Goal: Book appointment/travel/reservation

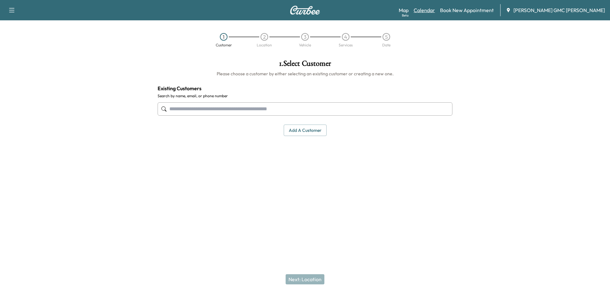
click at [435, 8] on link "Calendar" at bounding box center [423, 10] width 21 height 8
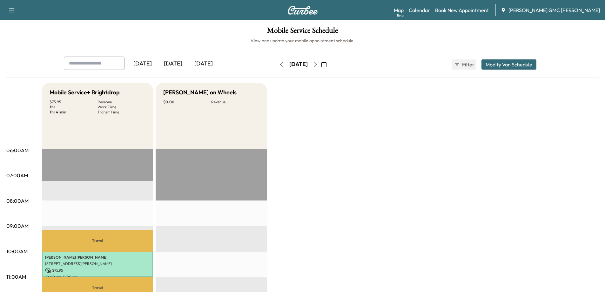
click at [317, 63] on icon "button" at bounding box center [315, 64] width 3 height 5
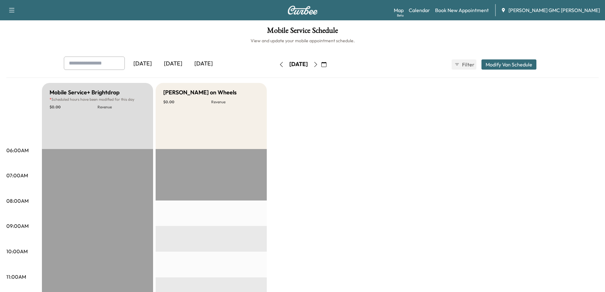
click at [318, 64] on icon "button" at bounding box center [315, 64] width 5 height 5
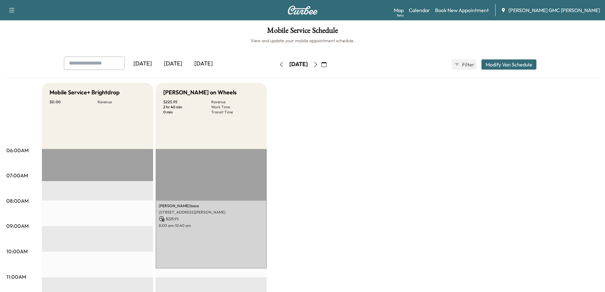
click at [301, 11] on img at bounding box center [302, 10] width 30 height 9
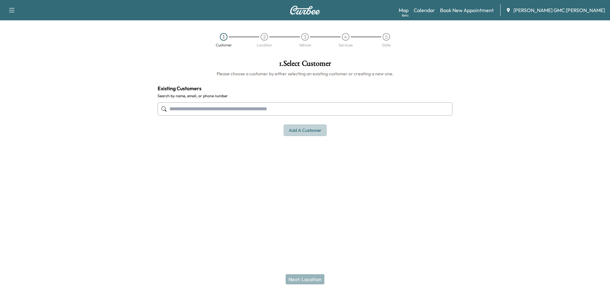
click at [288, 133] on button "Add a customer" at bounding box center [305, 130] width 43 height 12
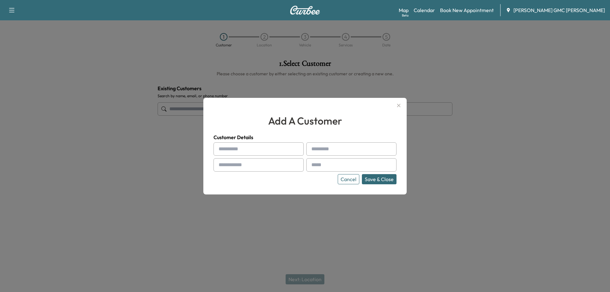
click at [350, 179] on button "Cancel" at bounding box center [349, 179] width 22 height 10
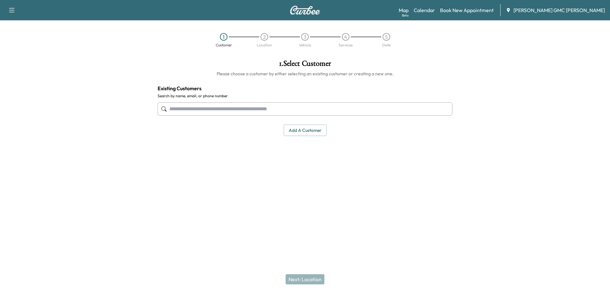
click at [225, 107] on input "text" at bounding box center [305, 108] width 295 height 13
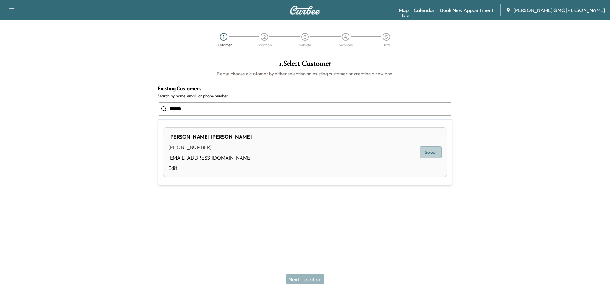
click at [433, 153] on button "Select" at bounding box center [431, 152] width 22 height 12
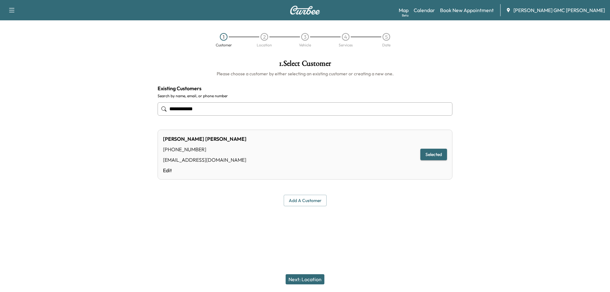
type input "**********"
click at [305, 281] on button "Next: Location" at bounding box center [304, 279] width 39 height 10
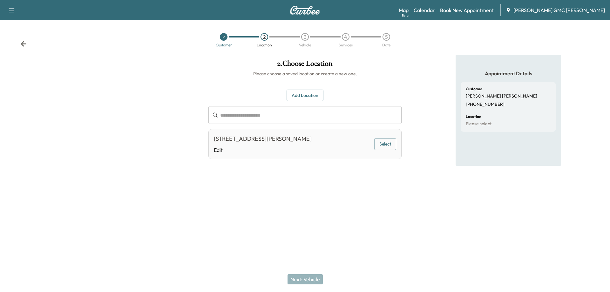
click at [386, 145] on button "Select" at bounding box center [385, 144] width 22 height 12
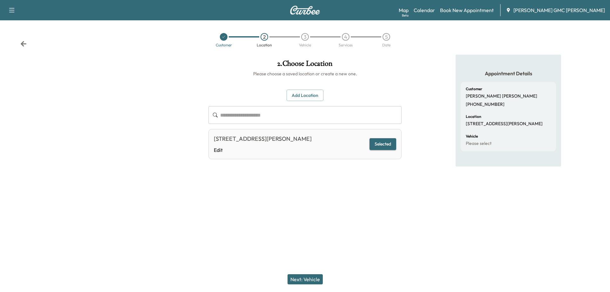
click at [305, 279] on button "Next: Vehicle" at bounding box center [304, 279] width 35 height 10
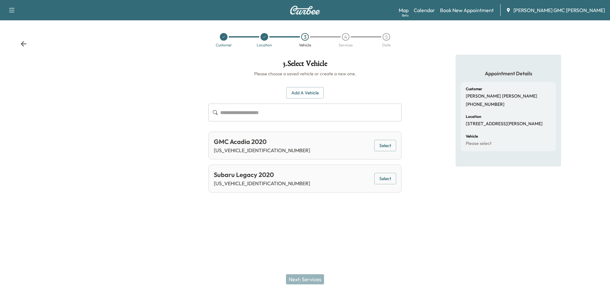
drag, startPoint x: 386, startPoint y: 146, endPoint x: 413, endPoint y: 153, distance: 28.5
click at [386, 146] on button "Select" at bounding box center [385, 146] width 22 height 12
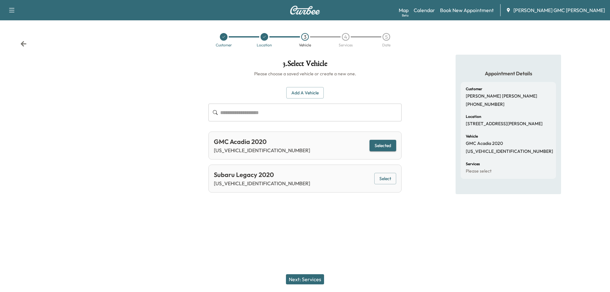
click at [302, 281] on button "Next: Services" at bounding box center [305, 279] width 38 height 10
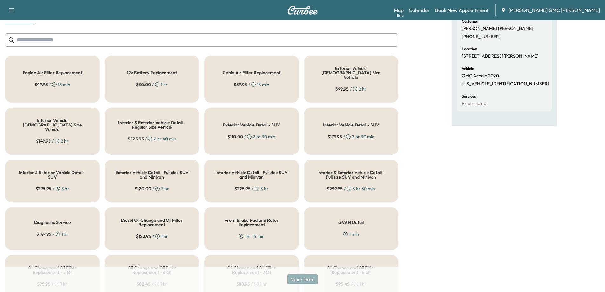
scroll to position [64, 0]
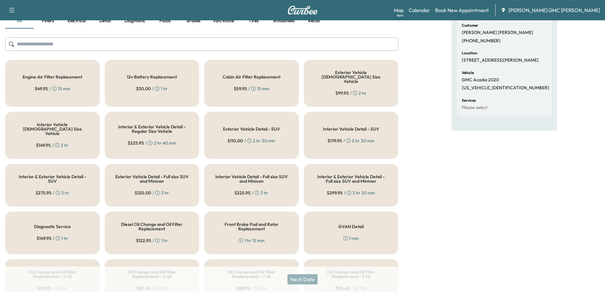
click at [367, 115] on div "Interior Vehicle Detail - SUV $ 179.95 / 2 hr 30 min" at bounding box center [351, 135] width 95 height 47
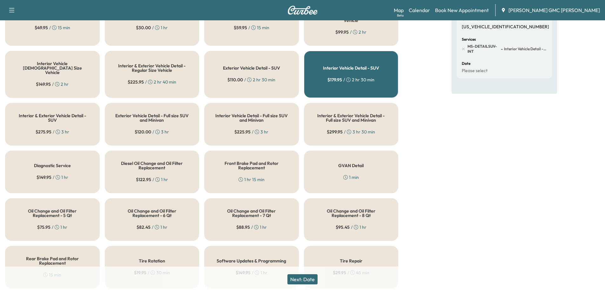
scroll to position [127, 0]
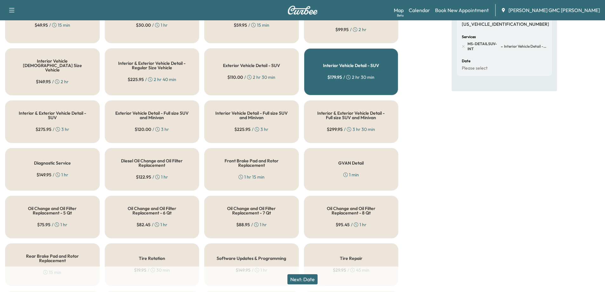
click at [165, 196] on div "Oil Change and Oil Filter Replacement - 6 Qt $ 82.45 / 1 hr" at bounding box center [152, 217] width 95 height 43
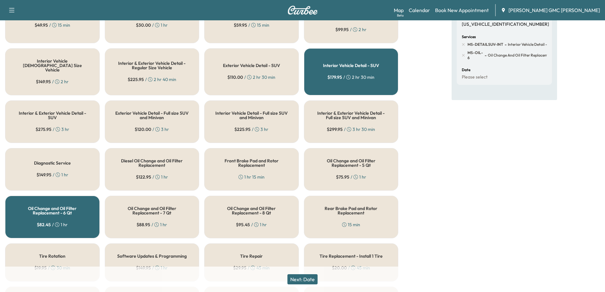
click at [54, 243] on div "Tire Rotation $ 19.95 / 30 min" at bounding box center [52, 262] width 95 height 38
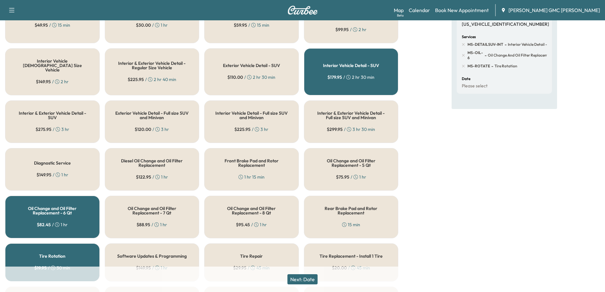
click at [315, 277] on button "Next: Date" at bounding box center [302, 279] width 30 height 10
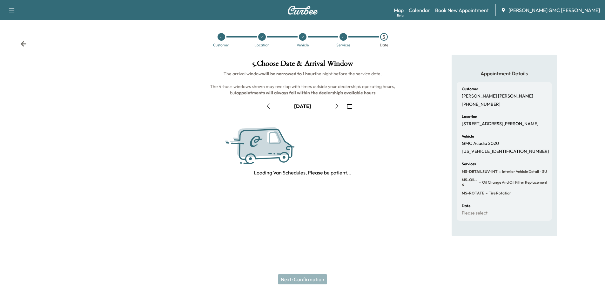
scroll to position [0, 0]
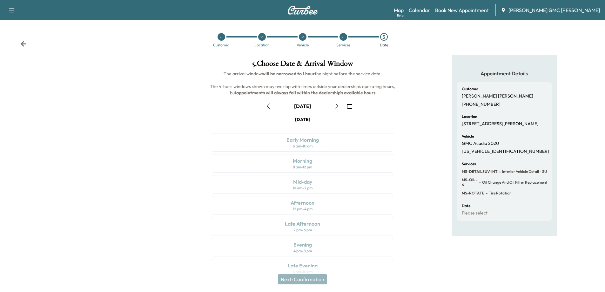
click at [338, 104] on icon "button" at bounding box center [336, 106] width 5 height 5
click at [297, 167] on div "8 am - 12 pm" at bounding box center [302, 167] width 19 height 5
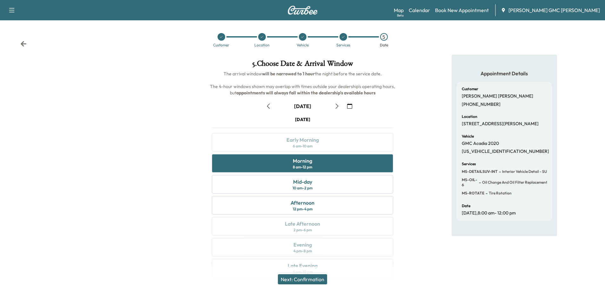
click at [316, 281] on button "Next: Confirmation" at bounding box center [302, 279] width 49 height 10
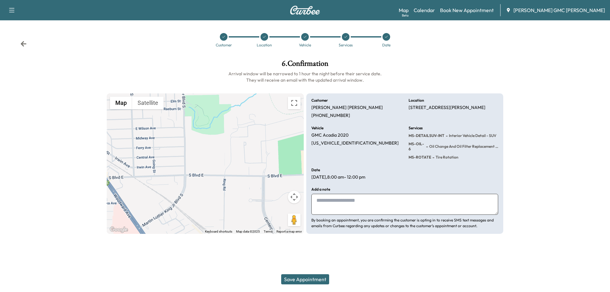
click at [312, 281] on button "Save Appointment" at bounding box center [305, 279] width 48 height 10
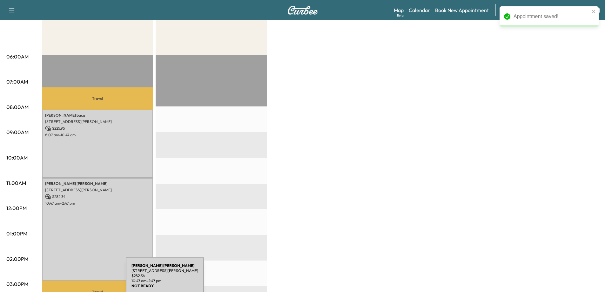
scroll to position [95, 0]
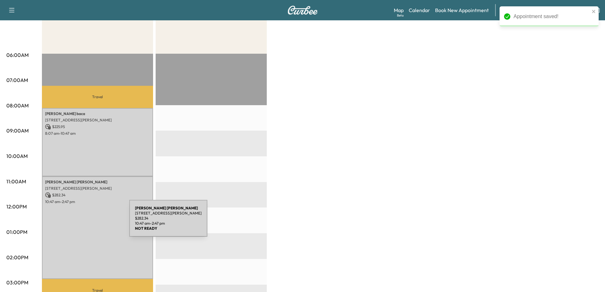
click at [82, 222] on div "[PERSON_NAME] [STREET_ADDRESS][PERSON_NAME] $ 282.34 10:47 am - 2:47 pm" at bounding box center [97, 227] width 111 height 103
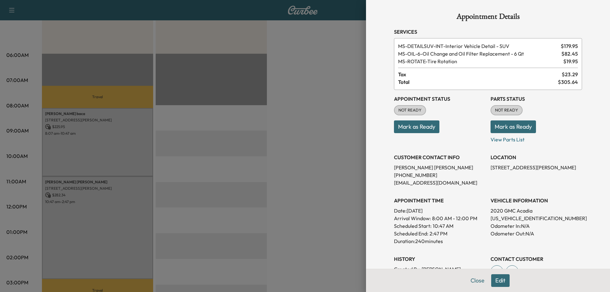
click at [209, 210] on div at bounding box center [305, 146] width 610 height 292
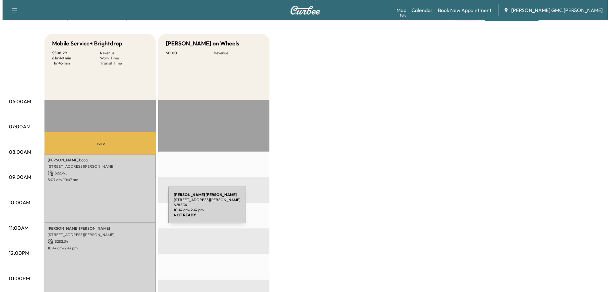
scroll to position [0, 0]
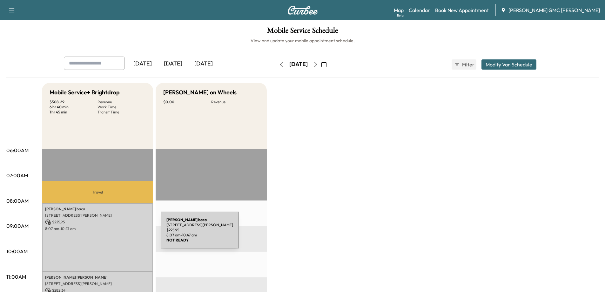
click at [109, 232] on div "[PERSON_NAME] [STREET_ADDRESS][PERSON_NAME] $ 225.95 8:07 am - 10:47 am" at bounding box center [97, 237] width 111 height 68
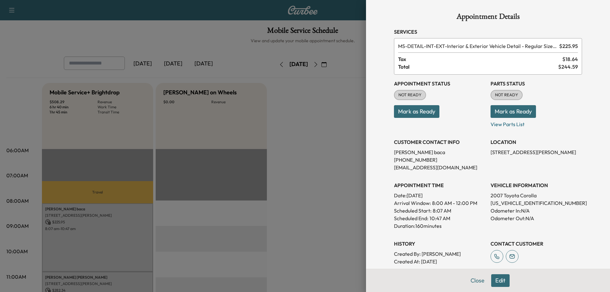
scroll to position [60, 0]
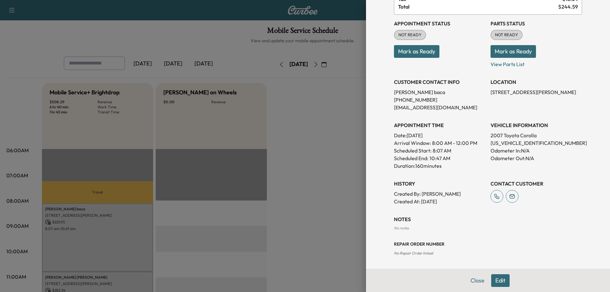
click at [494, 279] on button "Edit" at bounding box center [500, 280] width 18 height 13
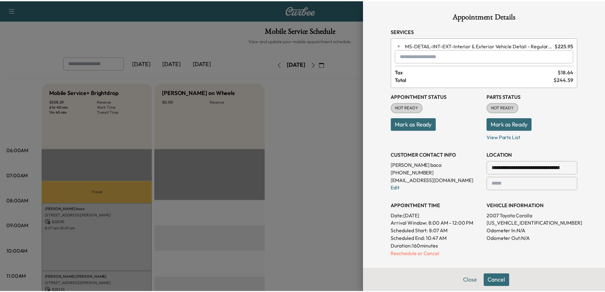
scroll to position [0, 0]
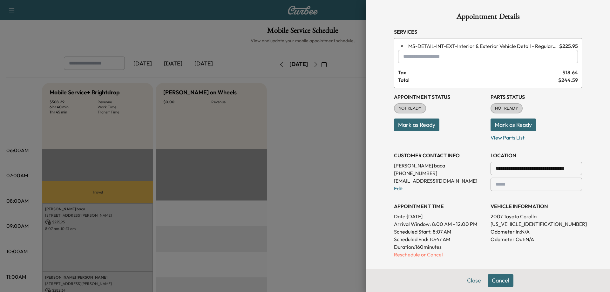
click at [468, 55] on input "text" at bounding box center [488, 56] width 180 height 13
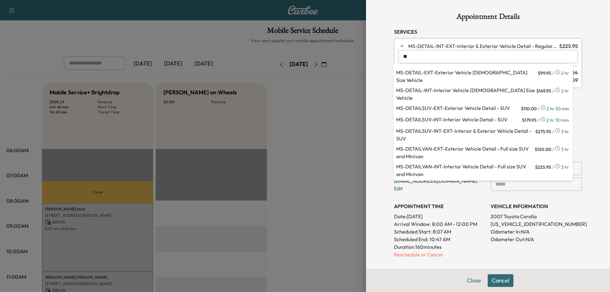
type input "*"
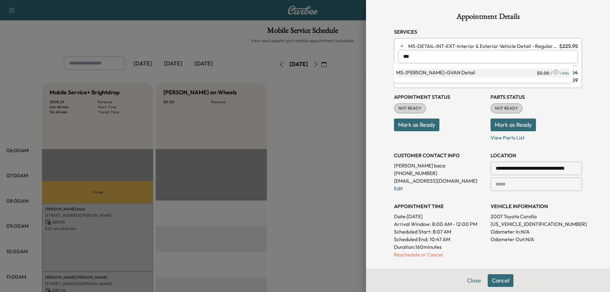
click at [441, 72] on p "MS-[PERSON_NAME] Detail" at bounding box center [465, 73] width 139 height 9
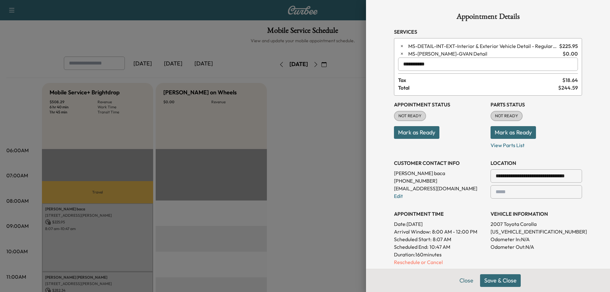
type input "**********"
click at [501, 281] on button "Save & Close" at bounding box center [500, 280] width 41 height 13
